Goal: Find specific fact: Find specific fact

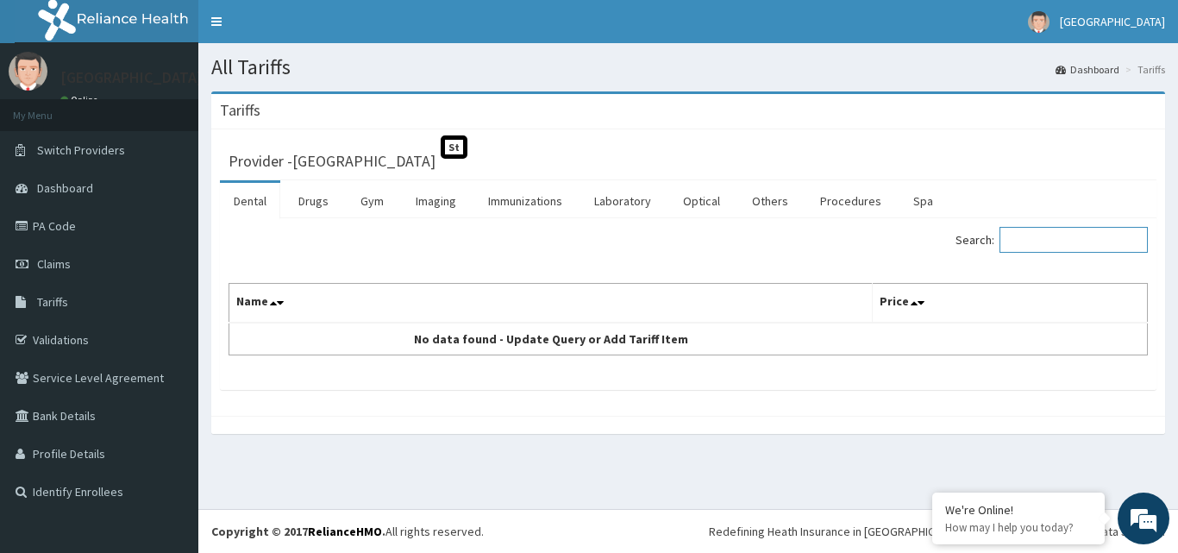
click at [1073, 232] on input "Search:" at bounding box center [1074, 240] width 148 height 26
type input "clari"
click at [311, 194] on link "Drugs" at bounding box center [314, 201] width 58 height 36
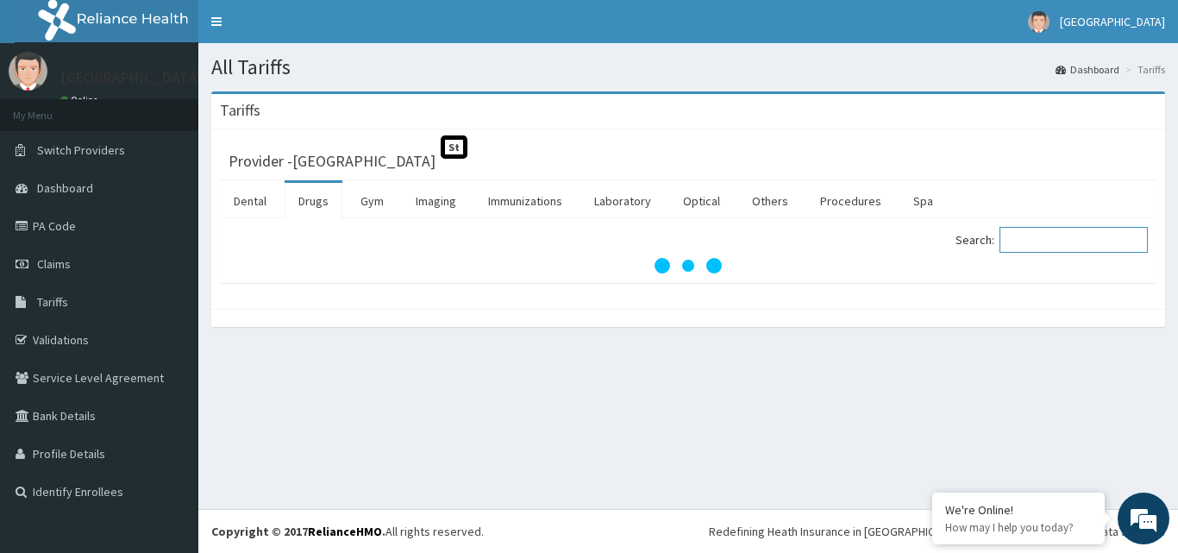
click at [1052, 235] on input "Search:" at bounding box center [1074, 240] width 148 height 26
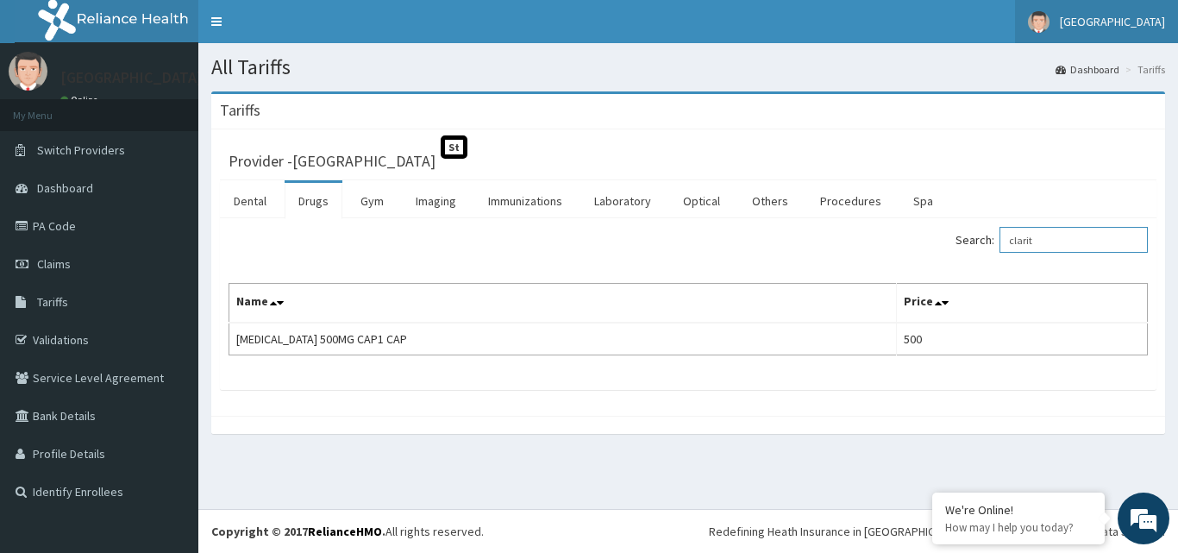
type input "clarit"
